Goal: Transaction & Acquisition: Purchase product/service

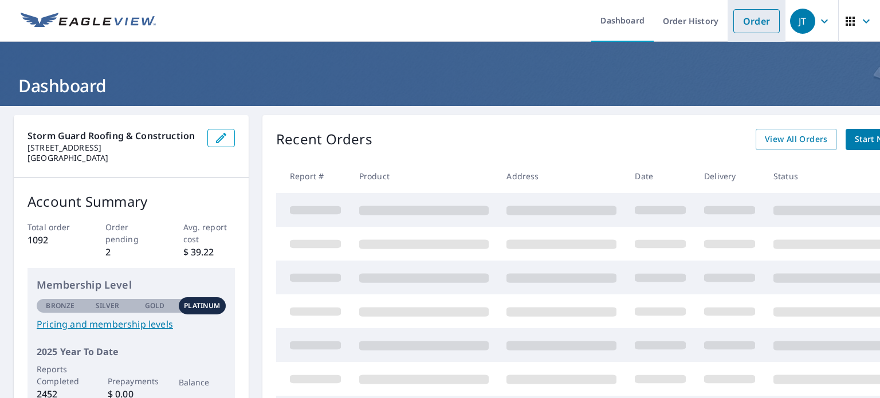
click at [743, 21] on link "Order" at bounding box center [757, 21] width 46 height 24
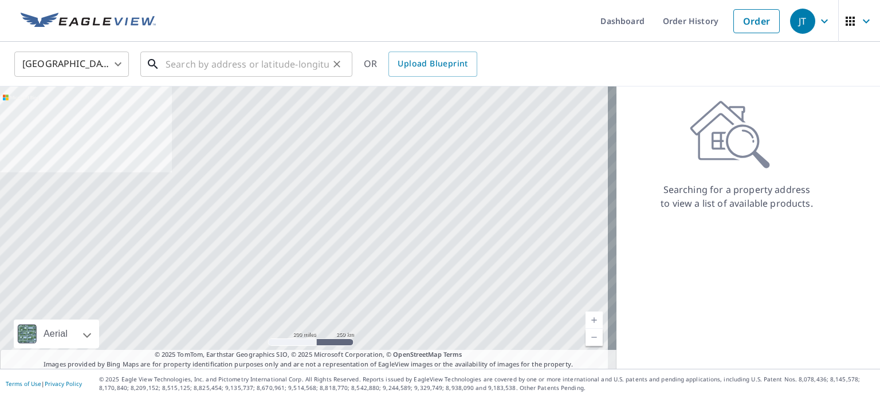
click at [285, 73] on input "text" at bounding box center [247, 64] width 163 height 32
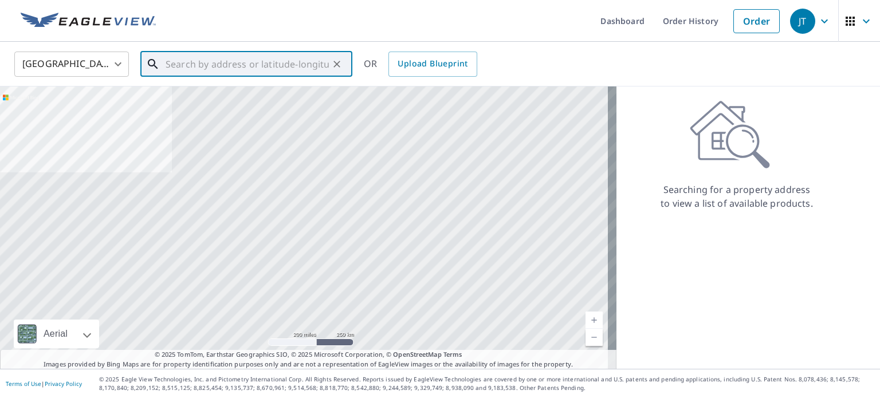
click at [197, 68] on input "text" at bounding box center [247, 64] width 163 height 32
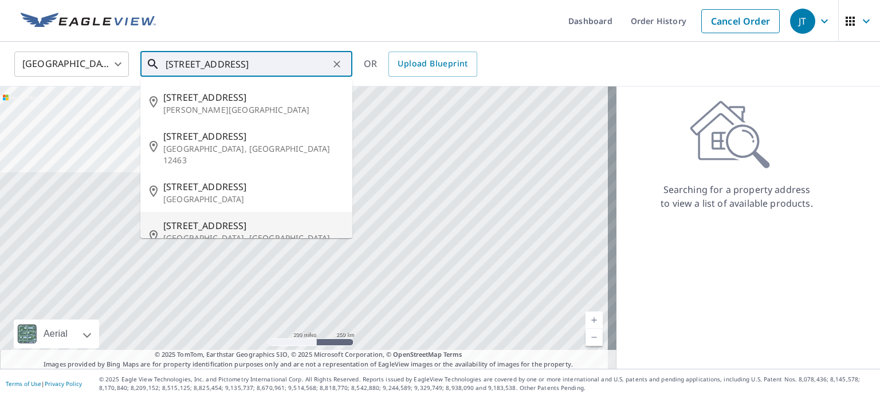
click at [186, 219] on span "[STREET_ADDRESS]" at bounding box center [253, 226] width 180 height 14
type input "[STREET_ADDRESS]"
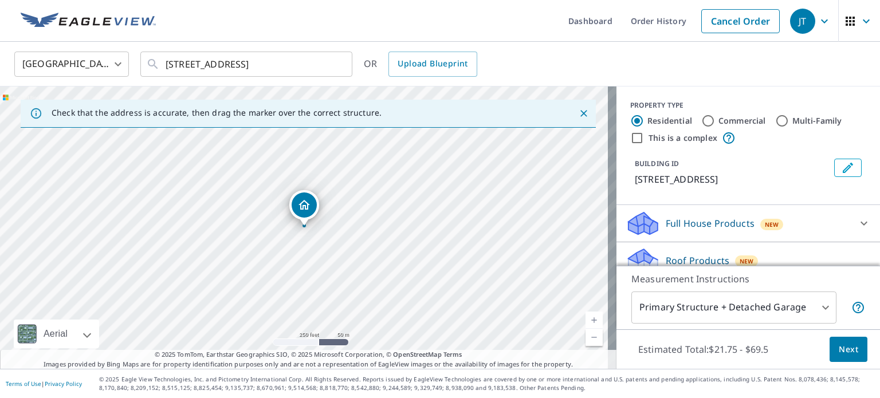
scroll to position [57, 0]
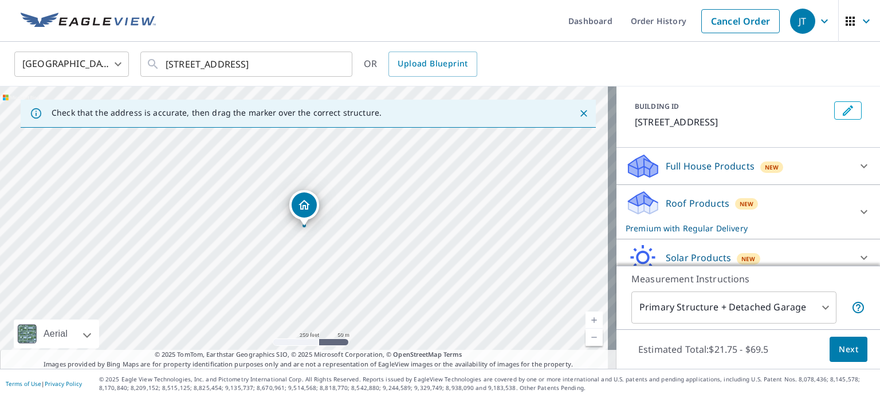
click at [816, 217] on div "Roof Products New Premium with Regular Delivery" at bounding box center [738, 212] width 225 height 45
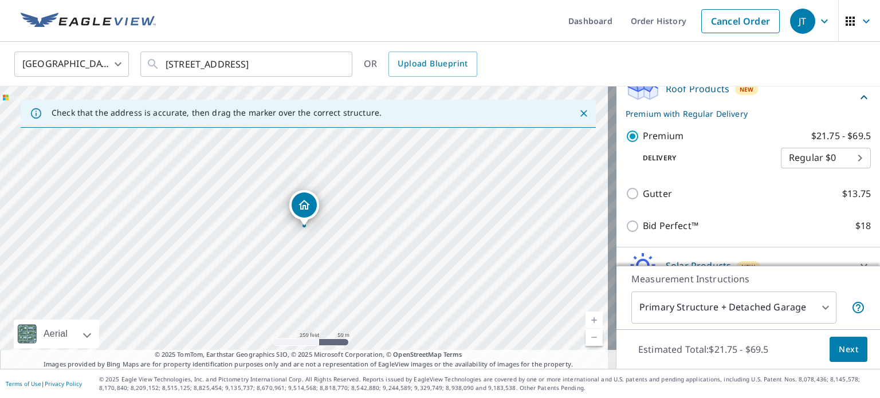
scroll to position [227, 0]
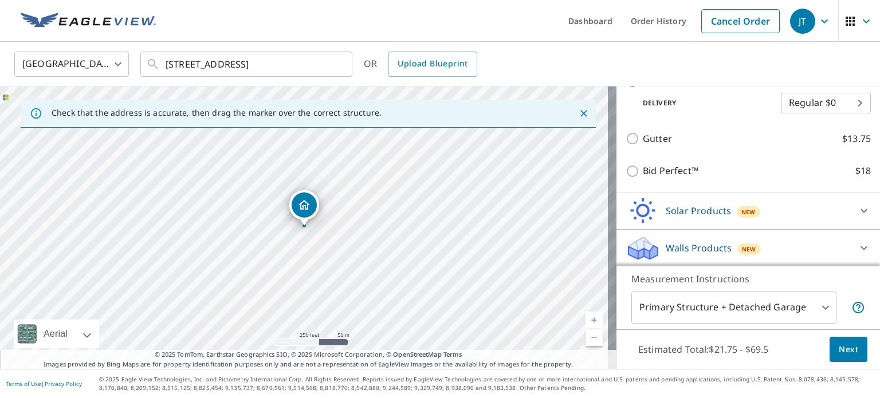
click at [851, 351] on button "Next" at bounding box center [849, 350] width 38 height 26
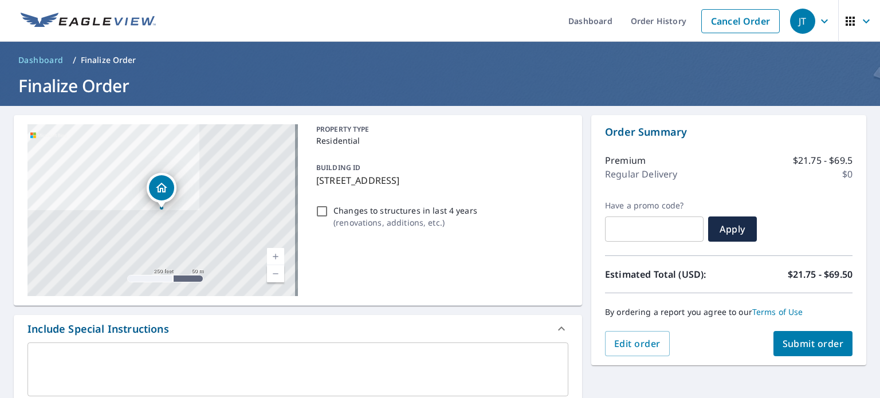
click at [796, 350] on button "Submit order" at bounding box center [814, 343] width 80 height 25
